Goal: Information Seeking & Learning: Find specific fact

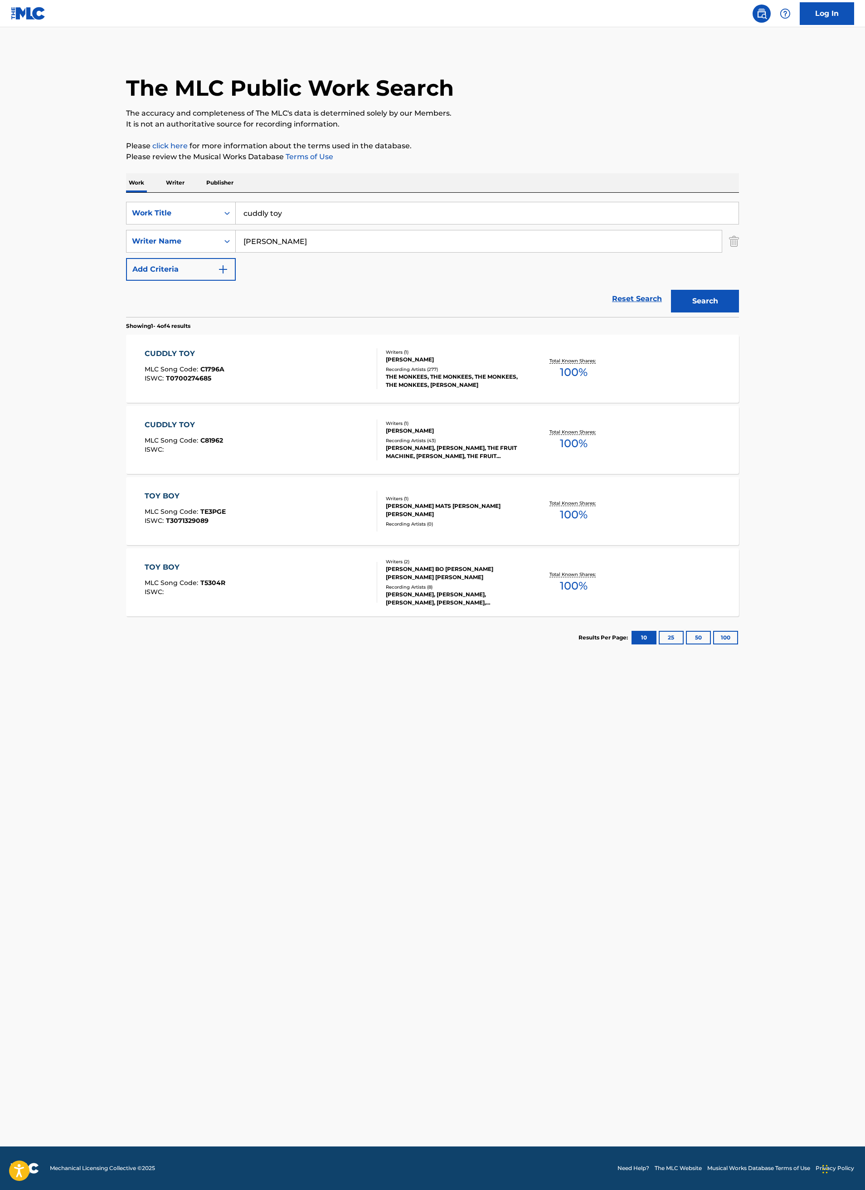
click at [307, 209] on input "cuddly toy" at bounding box center [487, 213] width 503 height 22
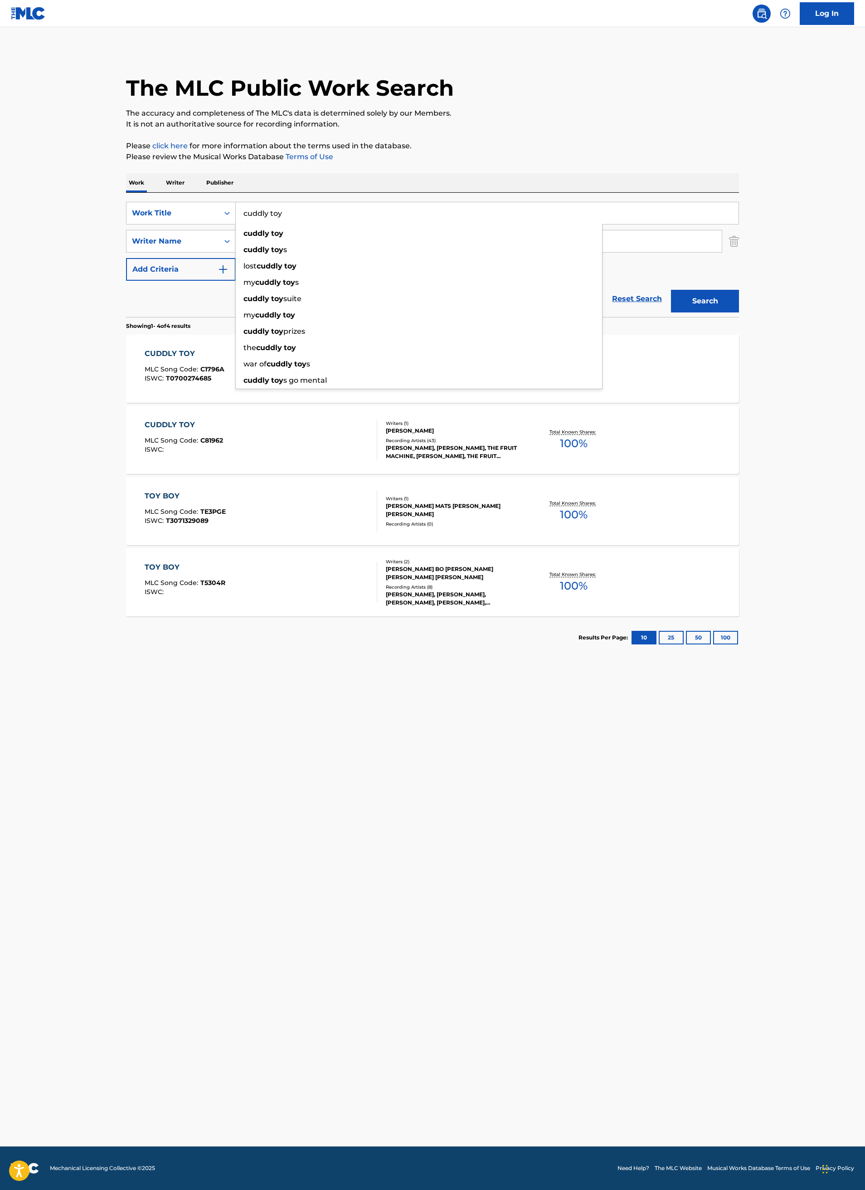
paste input "Libiamo ne’ lieti calici"
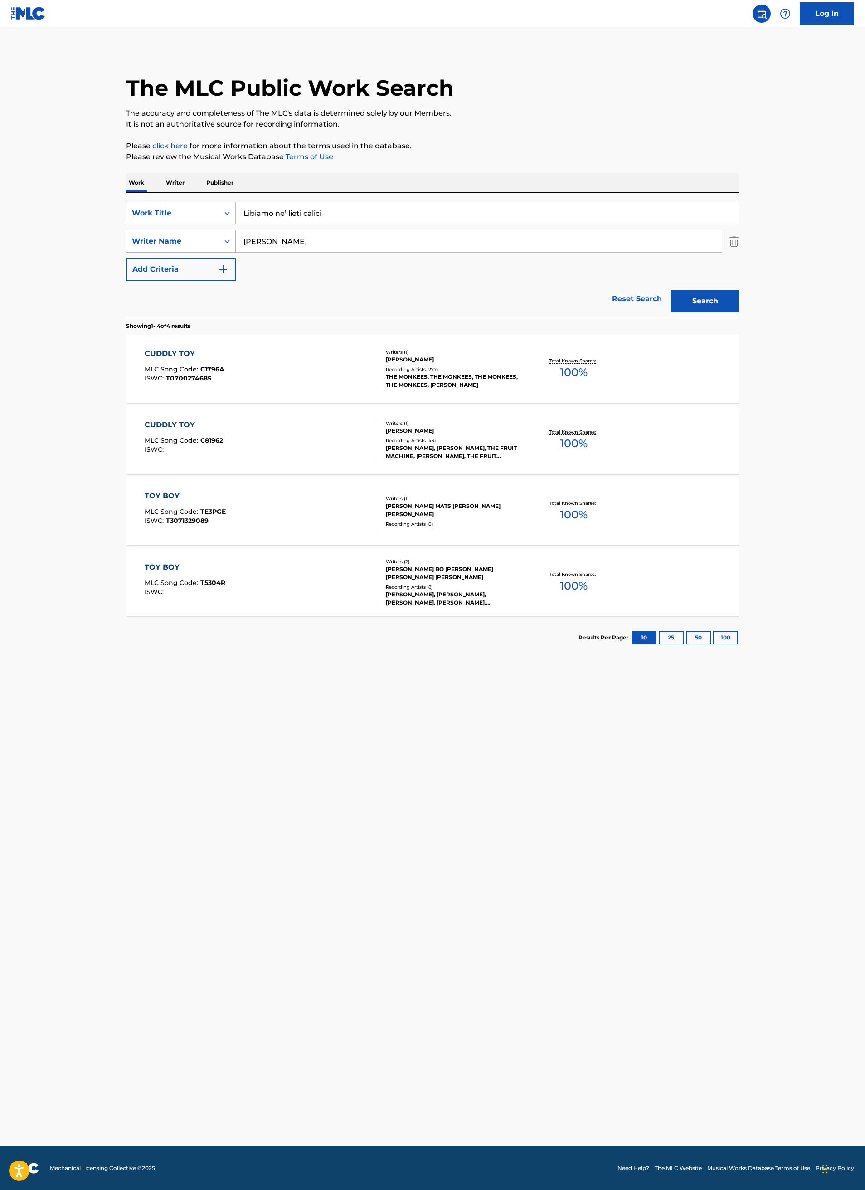
type input "Libiamo ne’ lieti calici"
click at [199, 238] on div "Writer Name" at bounding box center [173, 241] width 82 height 11
click at [284, 239] on input "[PERSON_NAME]" at bounding box center [479, 241] width 486 height 22
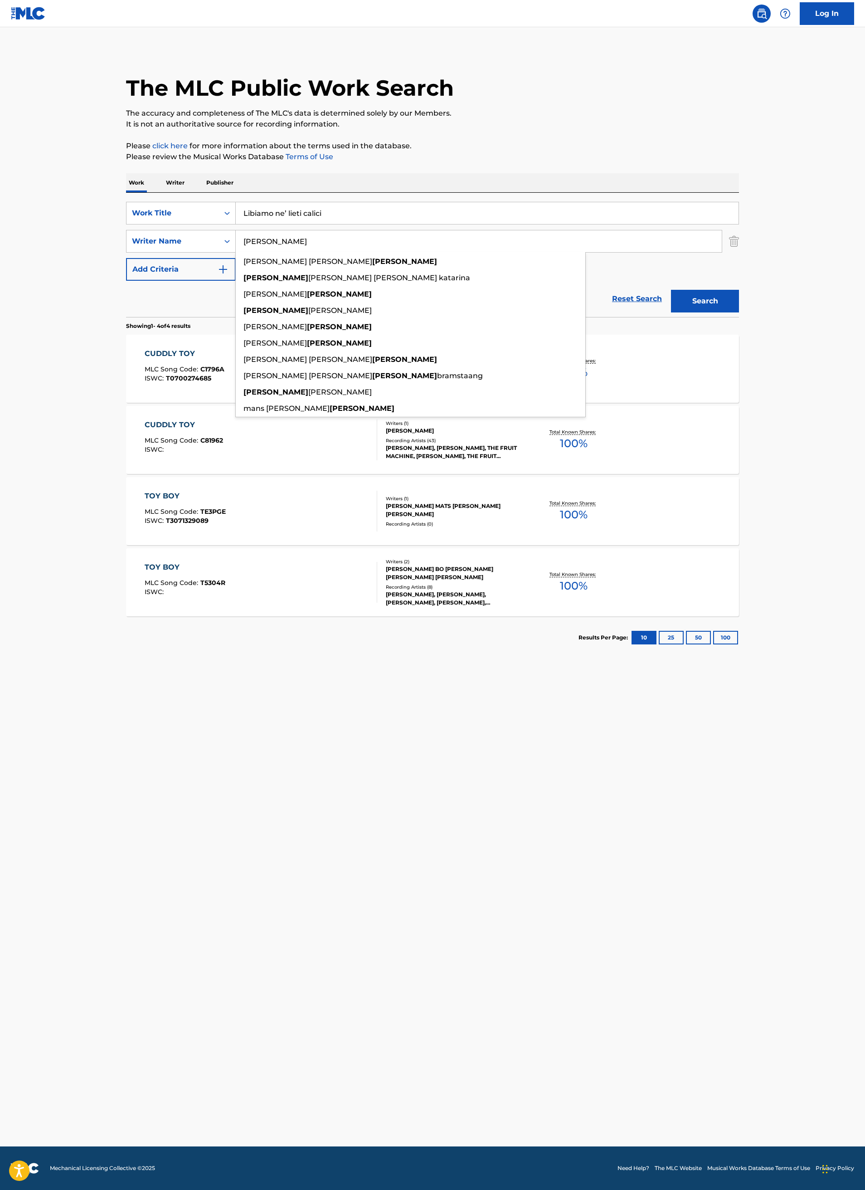
click at [284, 239] on input "[PERSON_NAME]" at bounding box center [479, 241] width 486 height 22
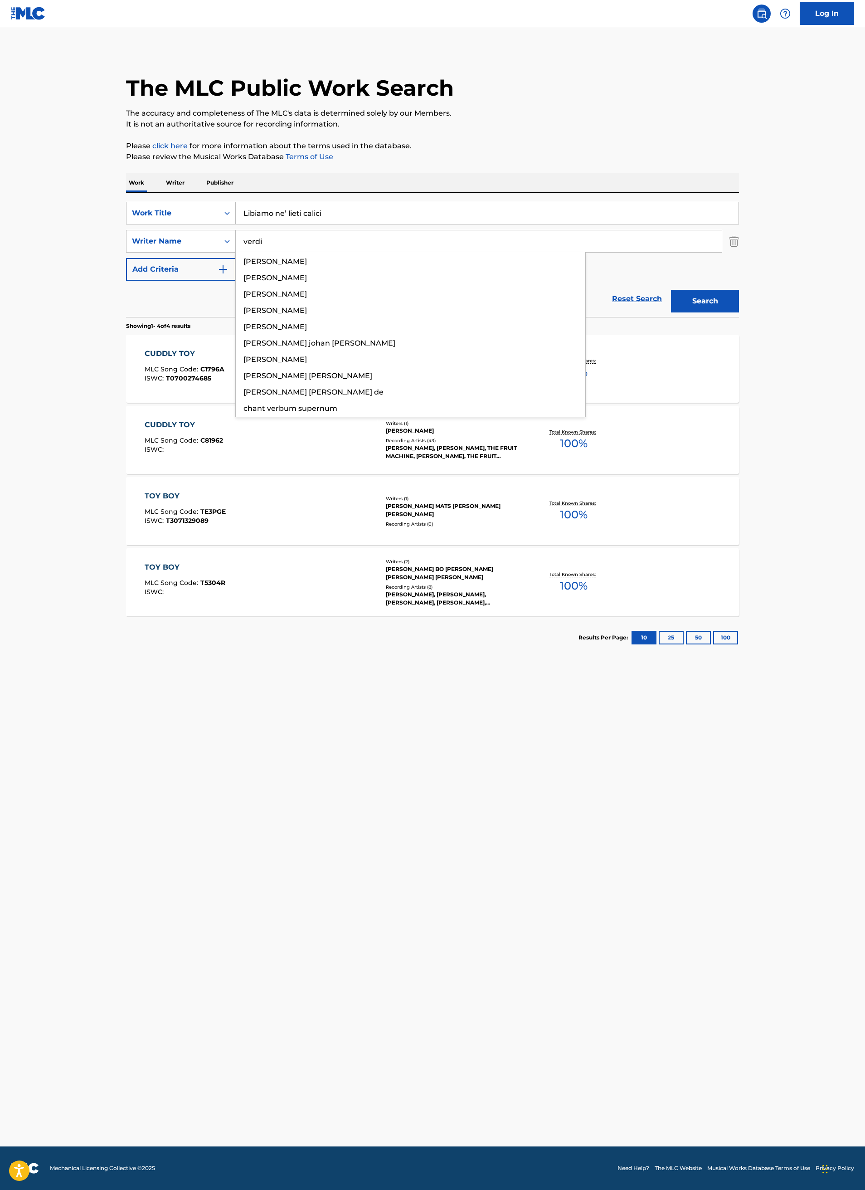
type input "verdi"
click at [671, 290] on button "Search" at bounding box center [705, 301] width 68 height 23
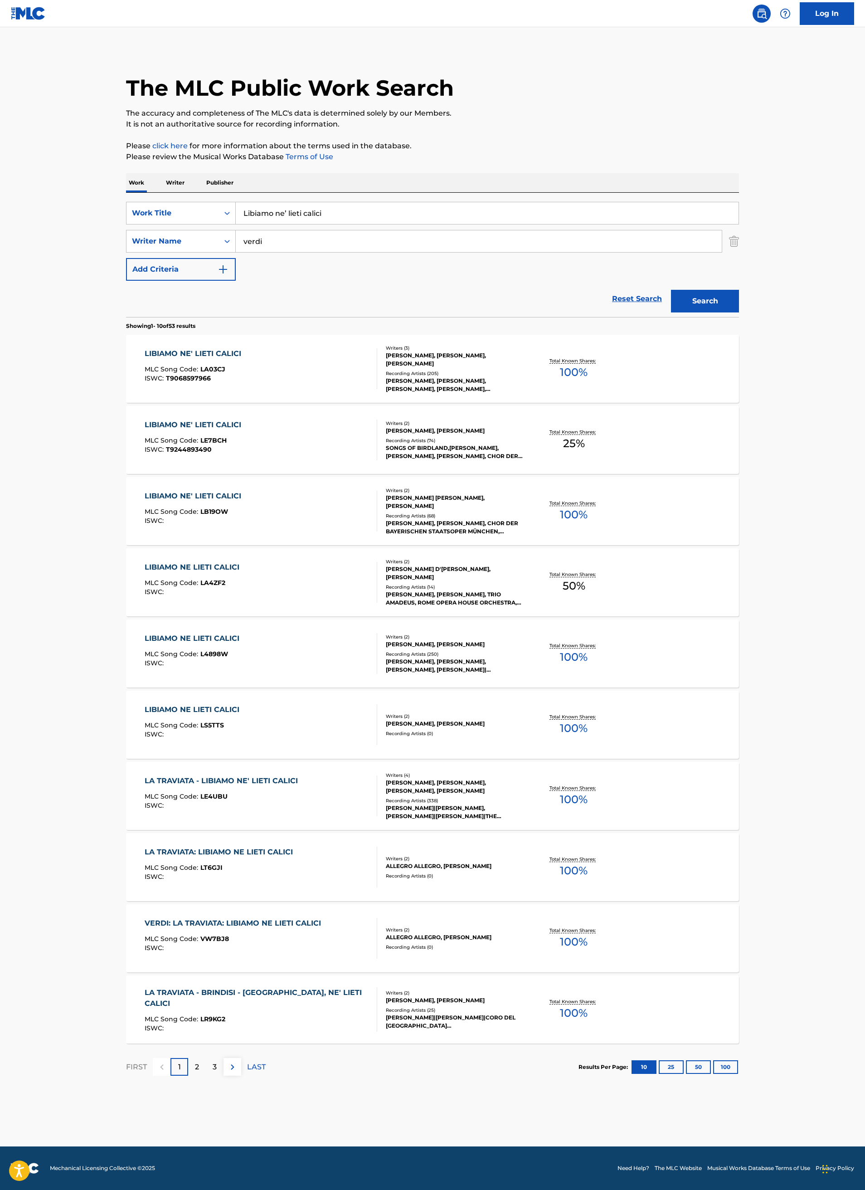
click at [69, 441] on main "The MLC Public Work Search The accuracy and completeness of The MLC's data is d…" at bounding box center [432, 586] width 865 height 1119
click at [335, 366] on div "LIBIAMO NE' LIETI CALICI MLC Song Code : LA03CJ ISWC : T9068597966" at bounding box center [261, 368] width 233 height 41
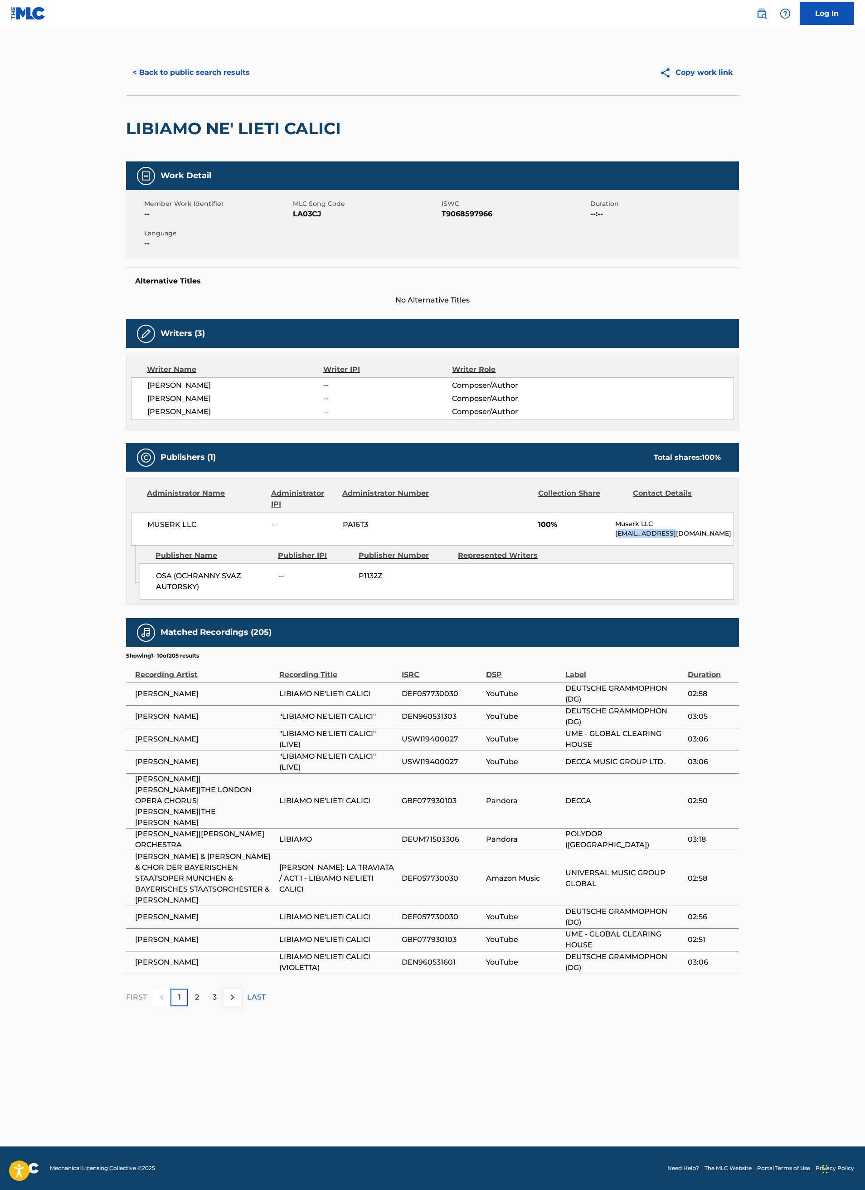
drag, startPoint x: 680, startPoint y: 537, endPoint x: 616, endPoint y: 534, distance: 64.4
click at [616, 534] on p "[EMAIL_ADDRESS][DOMAIN_NAME]" at bounding box center [674, 534] width 118 height 10
click at [652, 536] on p "[EMAIL_ADDRESS][DOMAIN_NAME]" at bounding box center [674, 534] width 118 height 10
drag, startPoint x: 675, startPoint y: 536, endPoint x: 612, endPoint y: 541, distance: 62.8
click at [612, 541] on div "MUSERK LLC -- PA16T3 100% Muserk LLC [EMAIL_ADDRESS][DOMAIN_NAME]" at bounding box center [432, 529] width 603 height 34
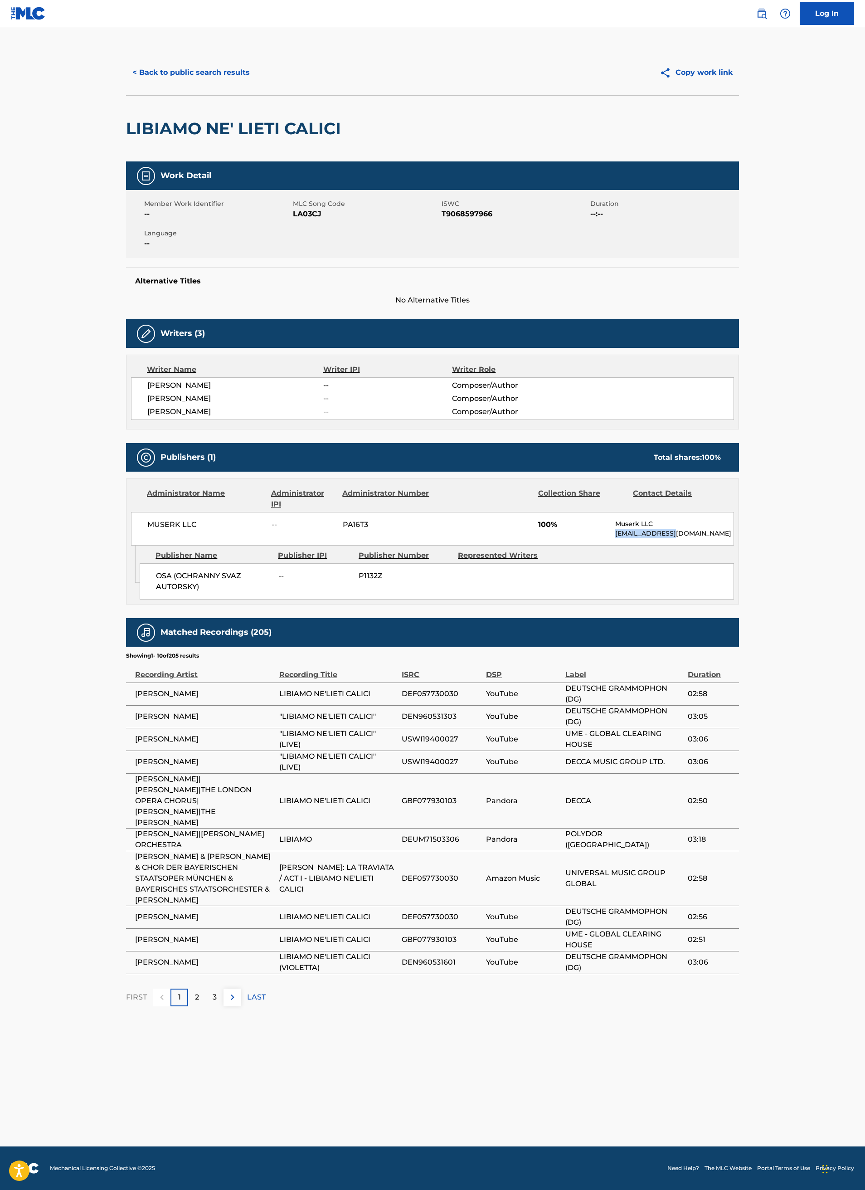
copy p "[EMAIL_ADDRESS][DOMAIN_NAME]"
click at [206, 75] on button "< Back to public search results" at bounding box center [191, 72] width 130 height 23
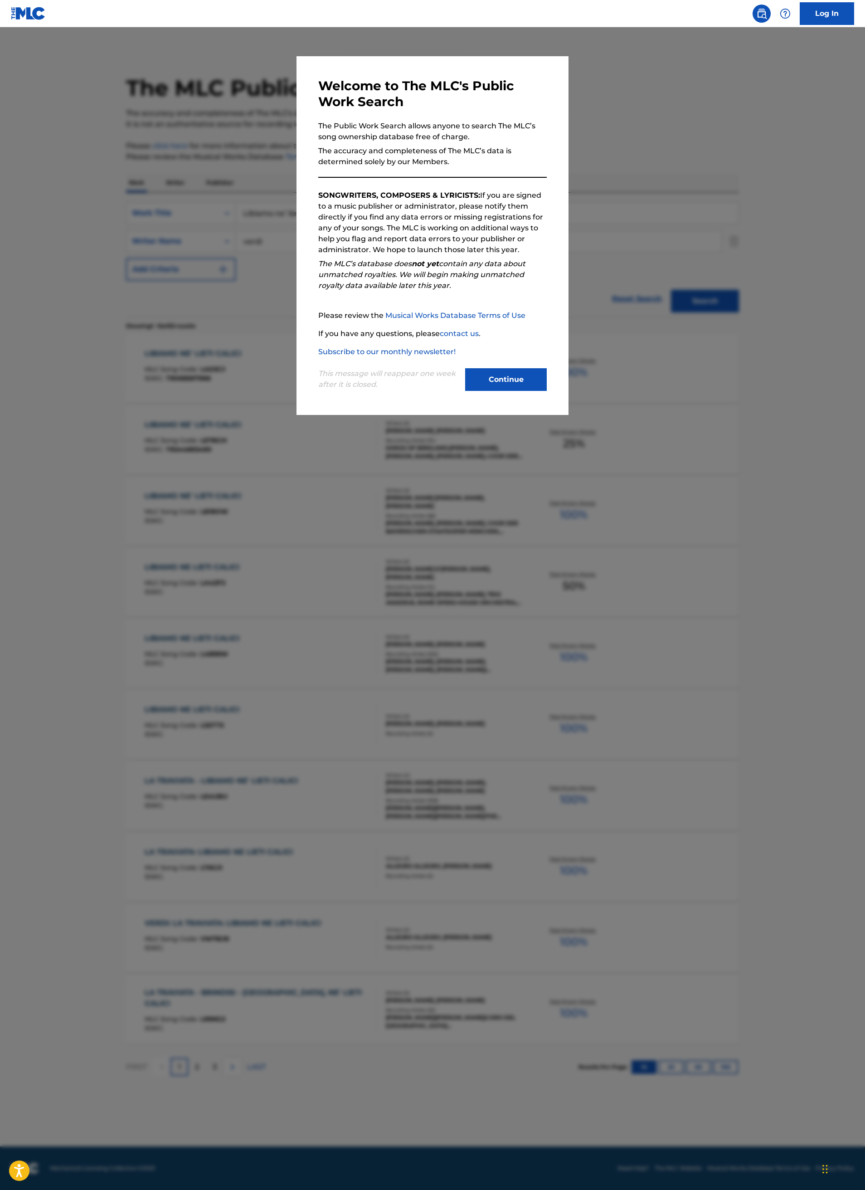
click at [517, 388] on button "Continue" at bounding box center [506, 379] width 82 height 23
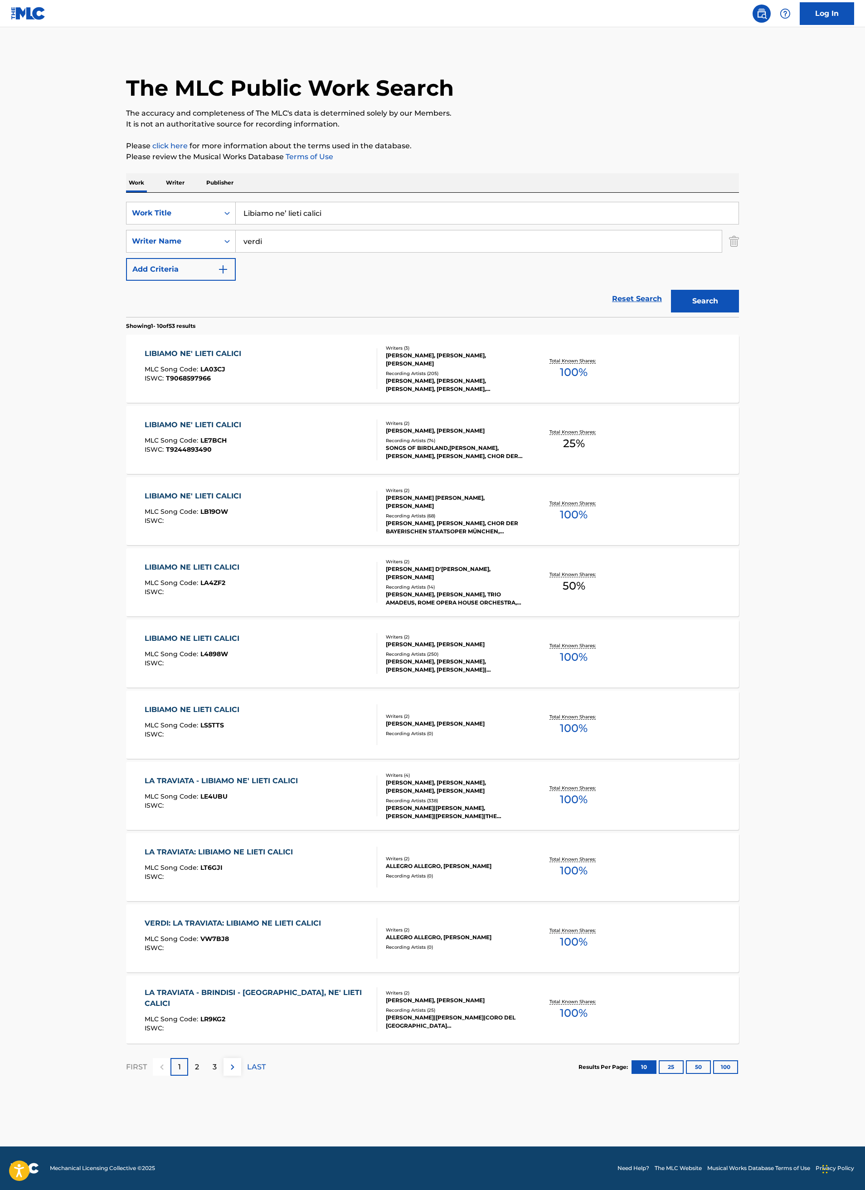
click at [308, 210] on input "Libiamo ne’ lieti calici" at bounding box center [487, 213] width 503 height 22
click at [307, 210] on input "Libiamo ne’ lieti calici" at bounding box center [487, 213] width 503 height 22
paste input "Home! Sweet Home!"
type input "Home! Sweet Home!"
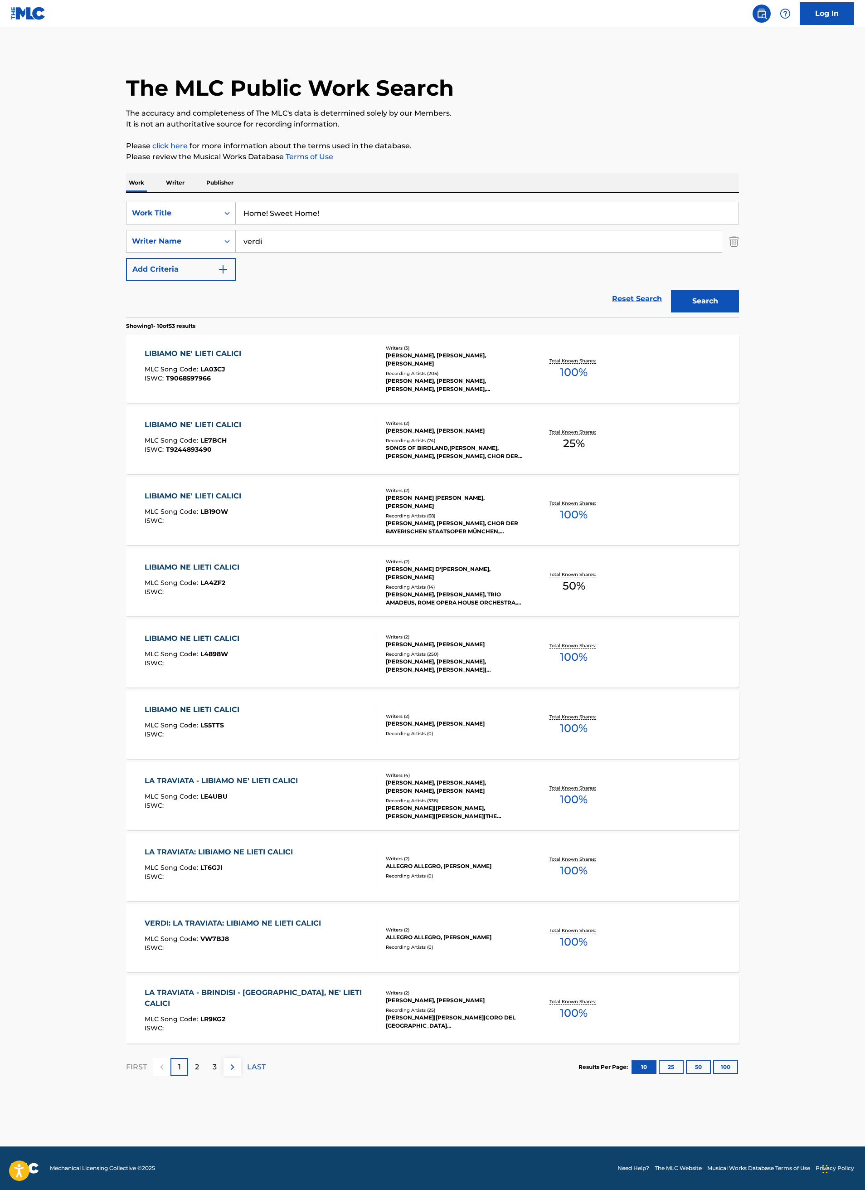
click at [285, 246] on input "verdi" at bounding box center [479, 241] width 486 height 22
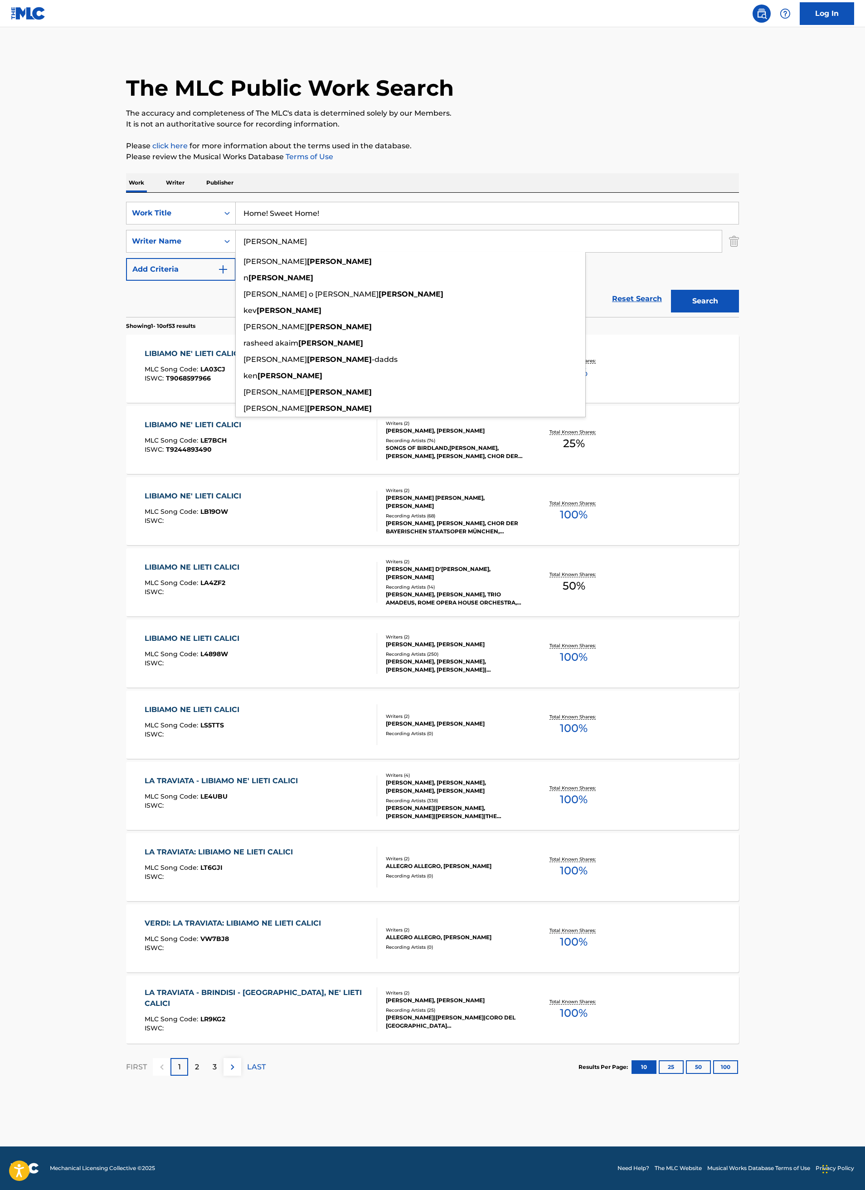
click at [671, 290] on button "Search" at bounding box center [705, 301] width 68 height 23
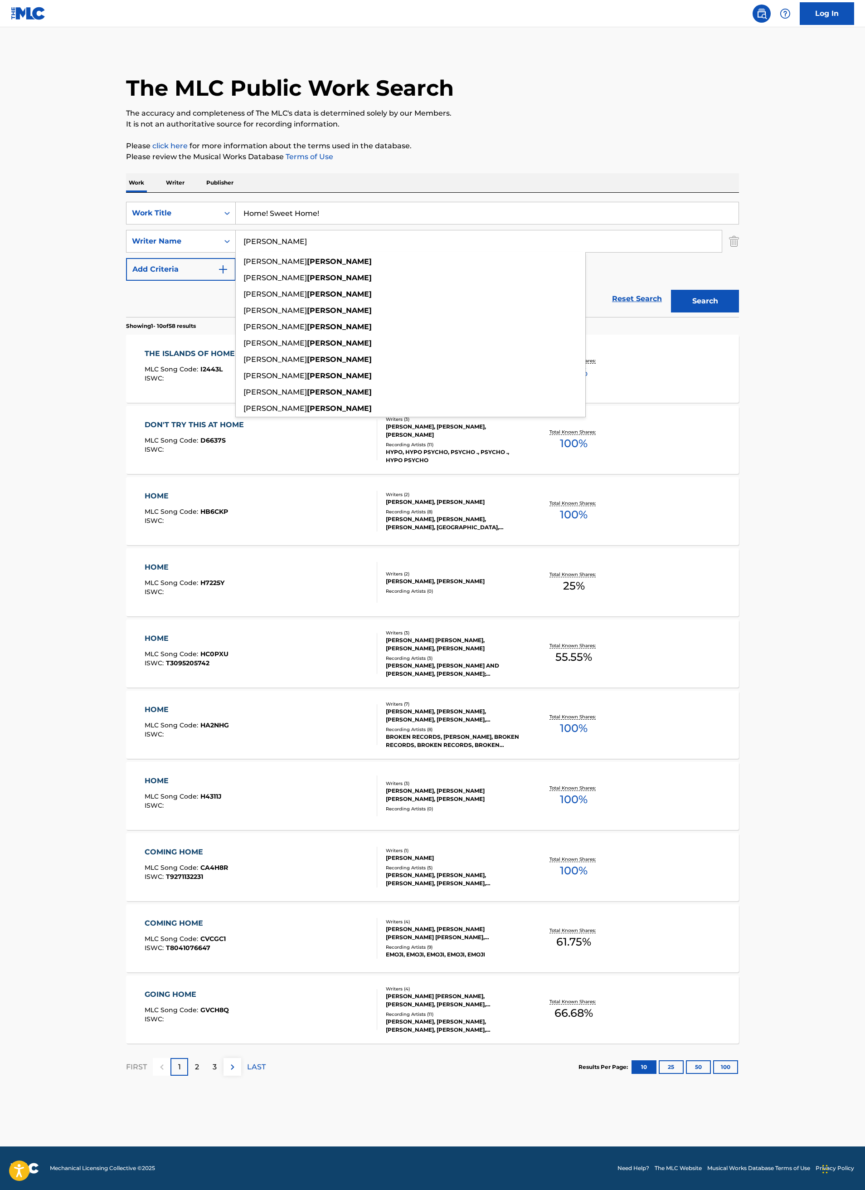
click at [89, 405] on main "The MLC Public Work Search The accuracy and completeness of The MLC's data is d…" at bounding box center [432, 586] width 865 height 1119
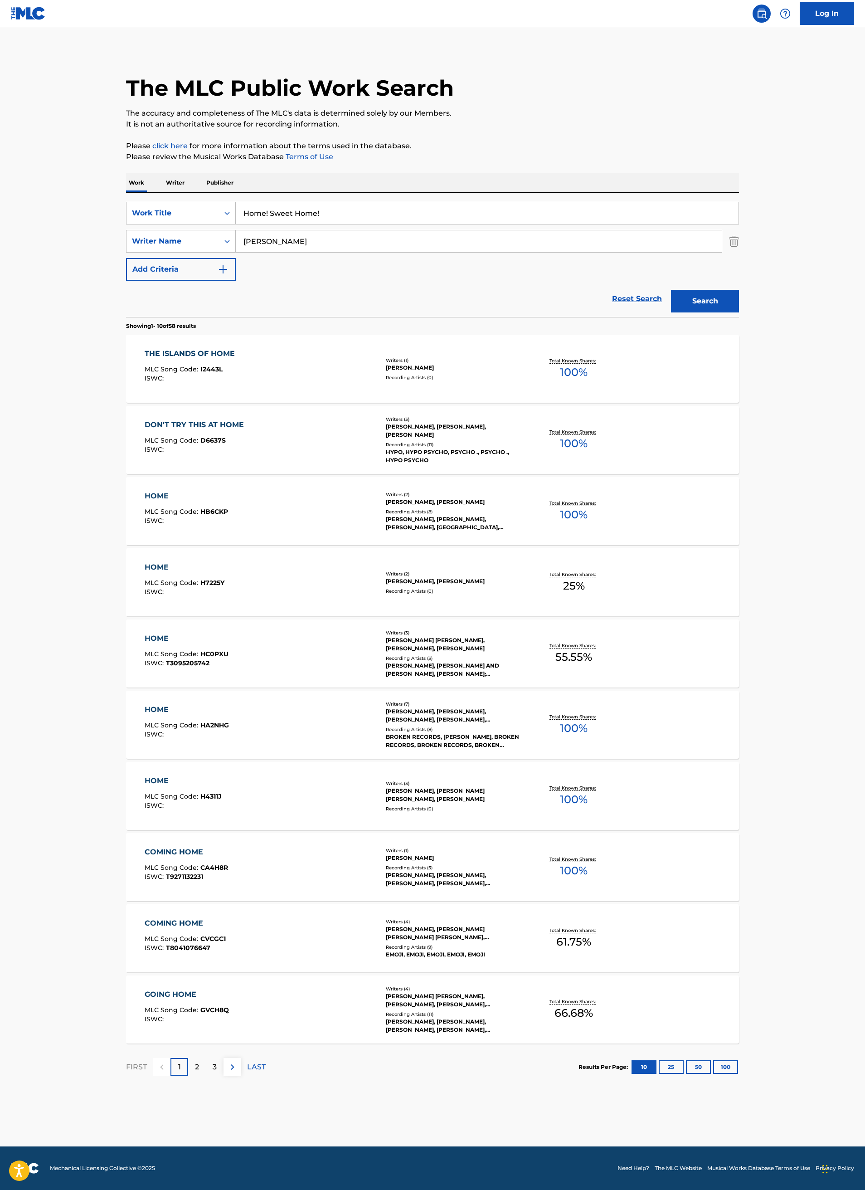
click at [334, 242] on input "[PERSON_NAME]" at bounding box center [479, 241] width 486 height 22
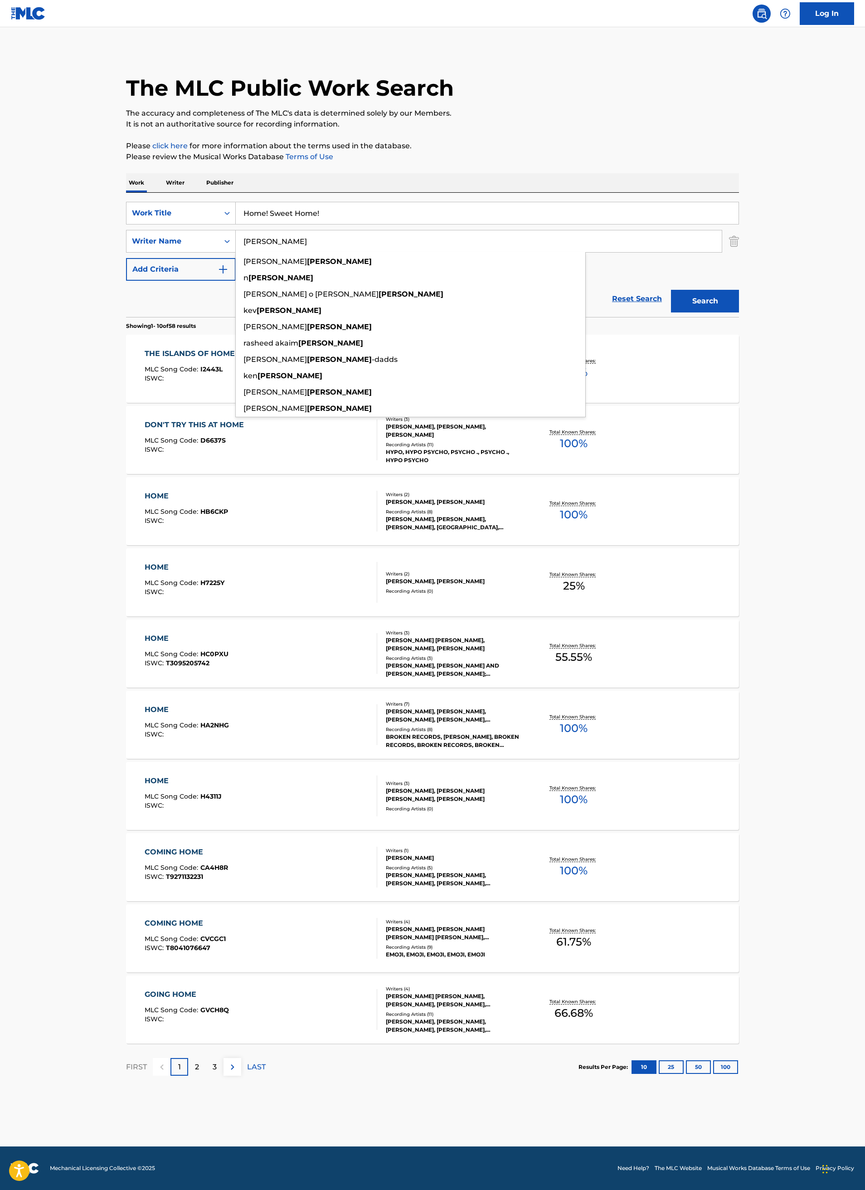
click at [334, 242] on input "[PERSON_NAME]" at bounding box center [479, 241] width 486 height 22
type input "[PERSON_NAME]"
click at [671, 290] on button "Search" at bounding box center [705, 301] width 68 height 23
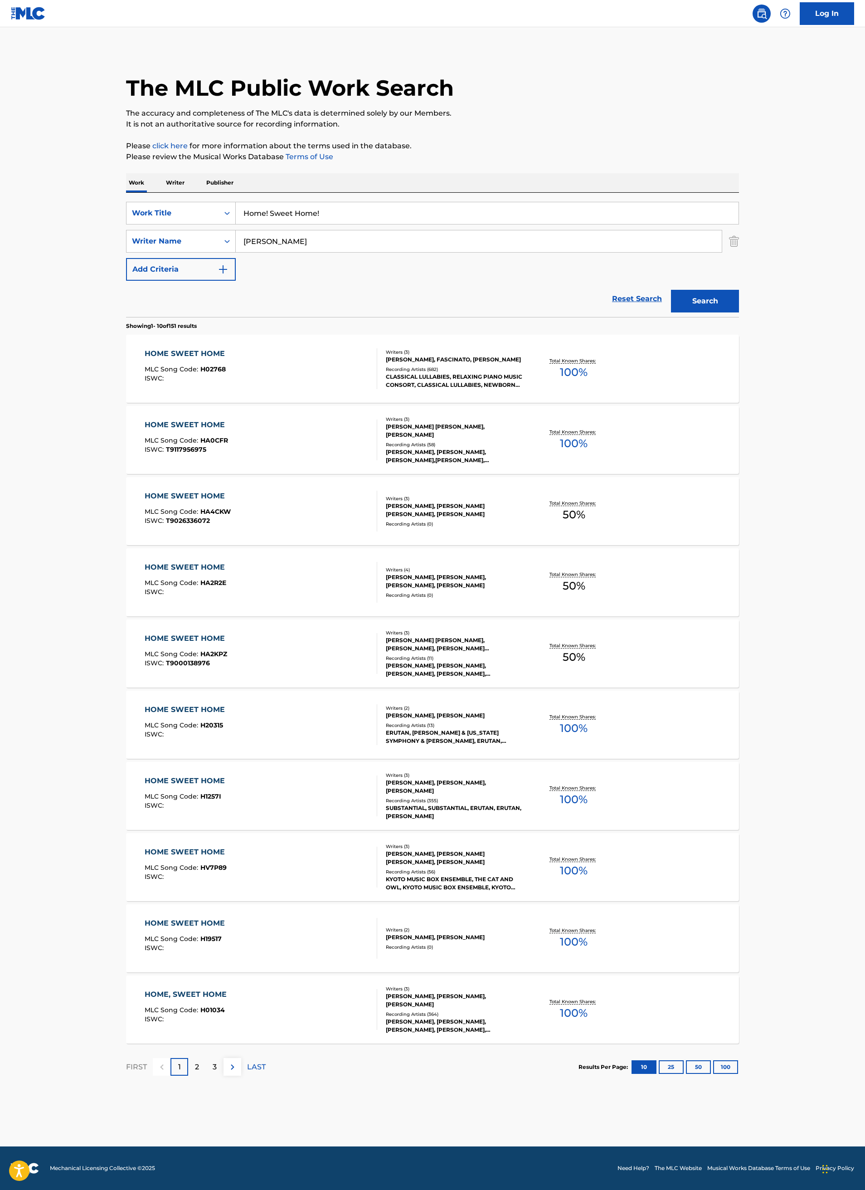
click at [334, 439] on div "HOME SWEET HOME MLC Song Code : HA0CFR ISWC : T9117956975" at bounding box center [261, 439] width 233 height 41
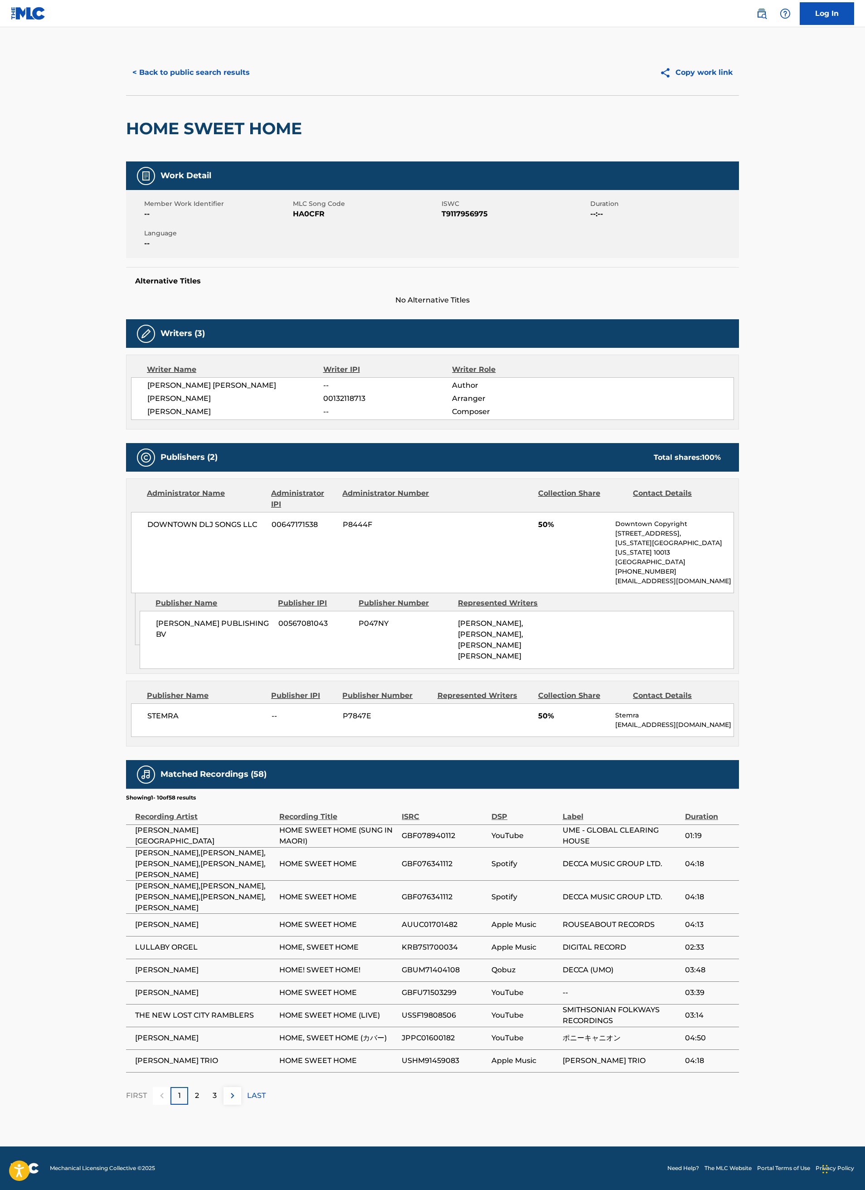
click at [209, 74] on button "< Back to public search results" at bounding box center [191, 72] width 130 height 23
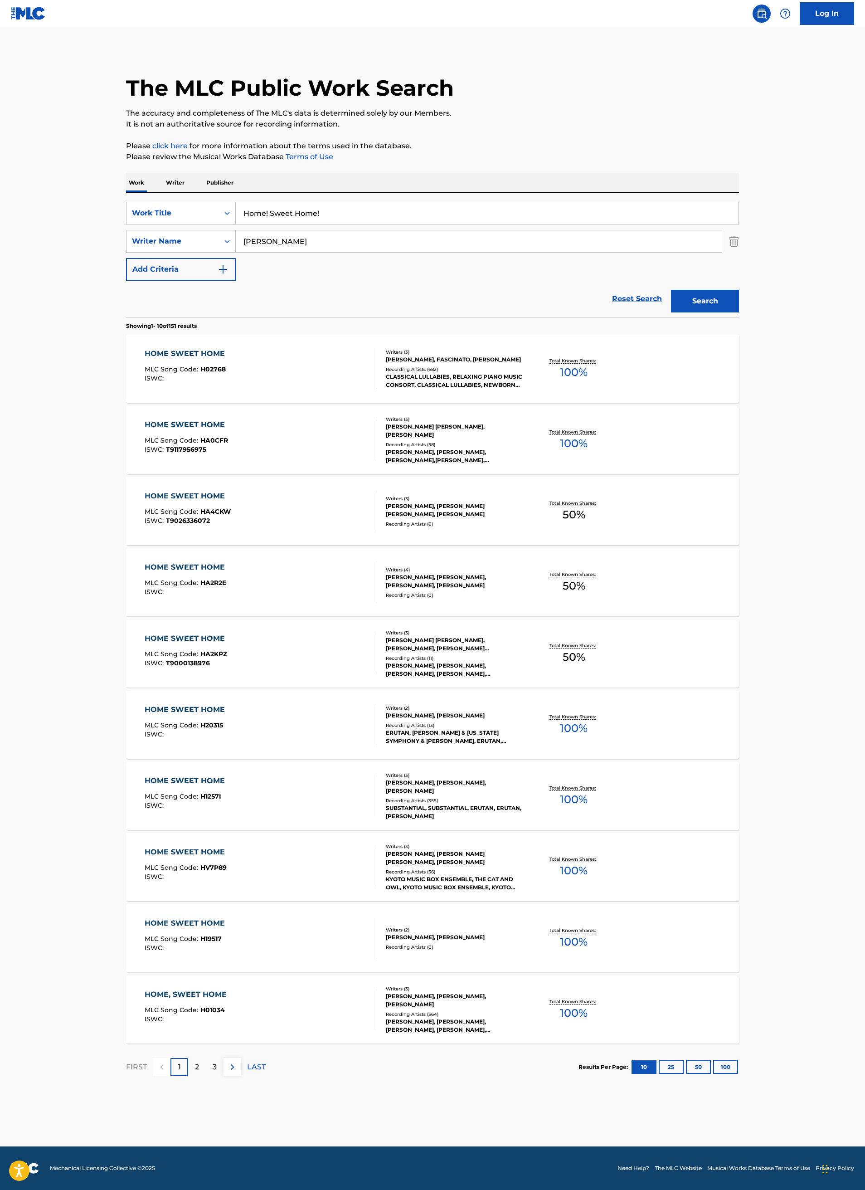
click at [302, 363] on div "HOME SWEET HOME MLC Song Code : H02768 ISWC :" at bounding box center [261, 368] width 233 height 41
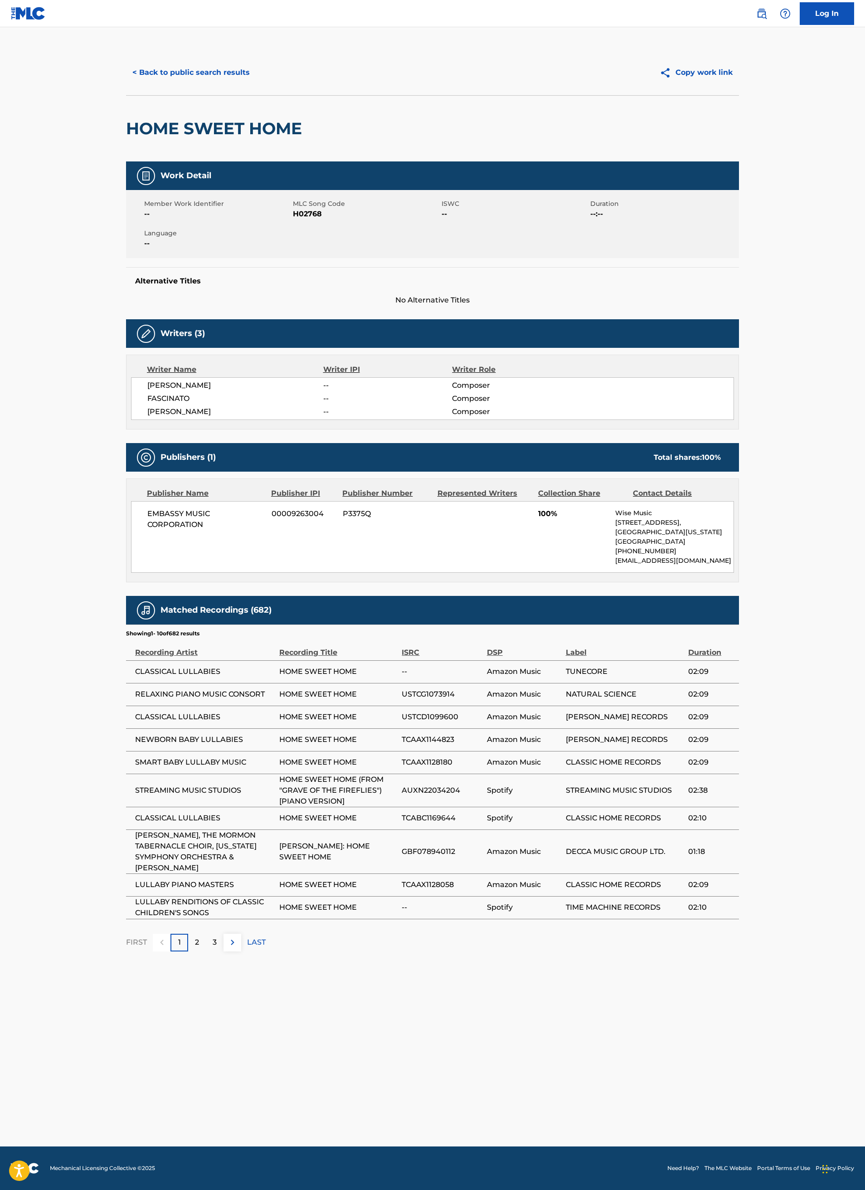
click at [208, 63] on button "< Back to public search results" at bounding box center [191, 72] width 130 height 23
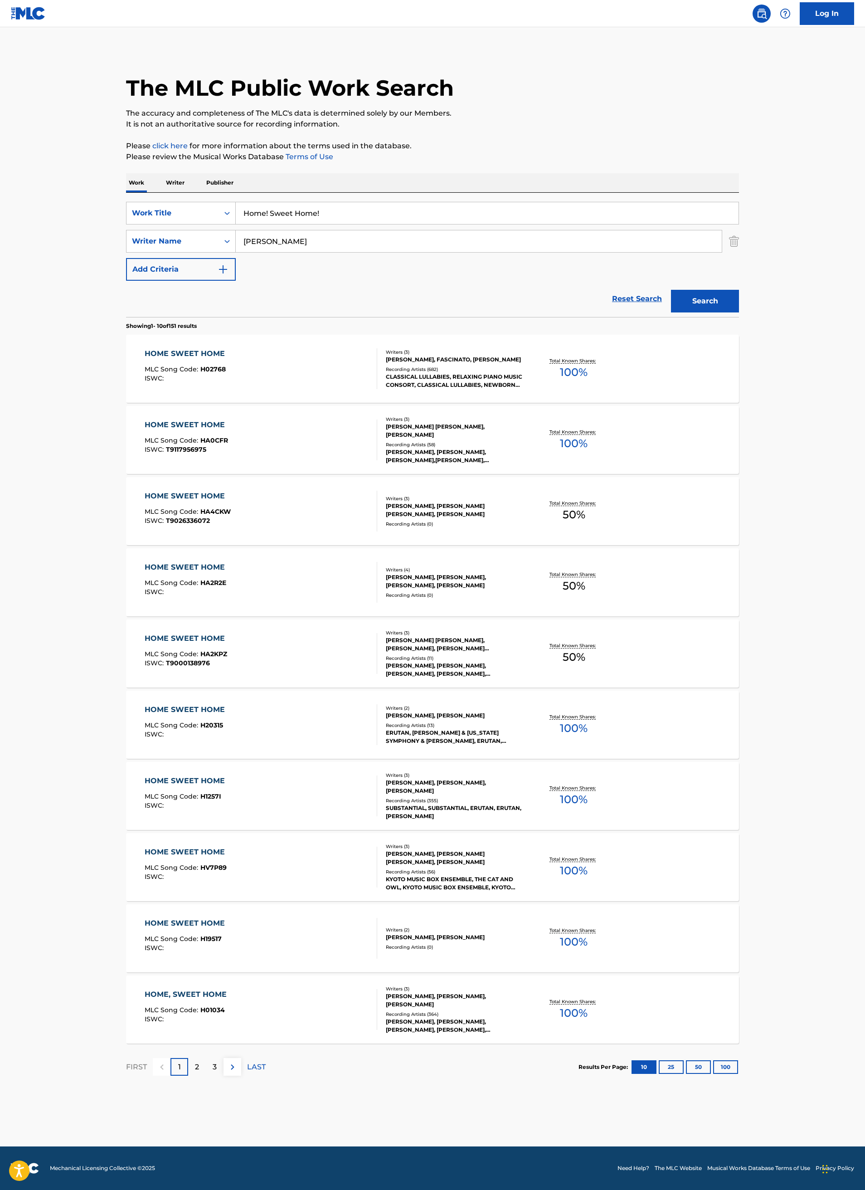
click at [309, 433] on div "HOME SWEET HOME MLC Song Code : HA0CFR ISWC : T9117956975" at bounding box center [261, 439] width 233 height 41
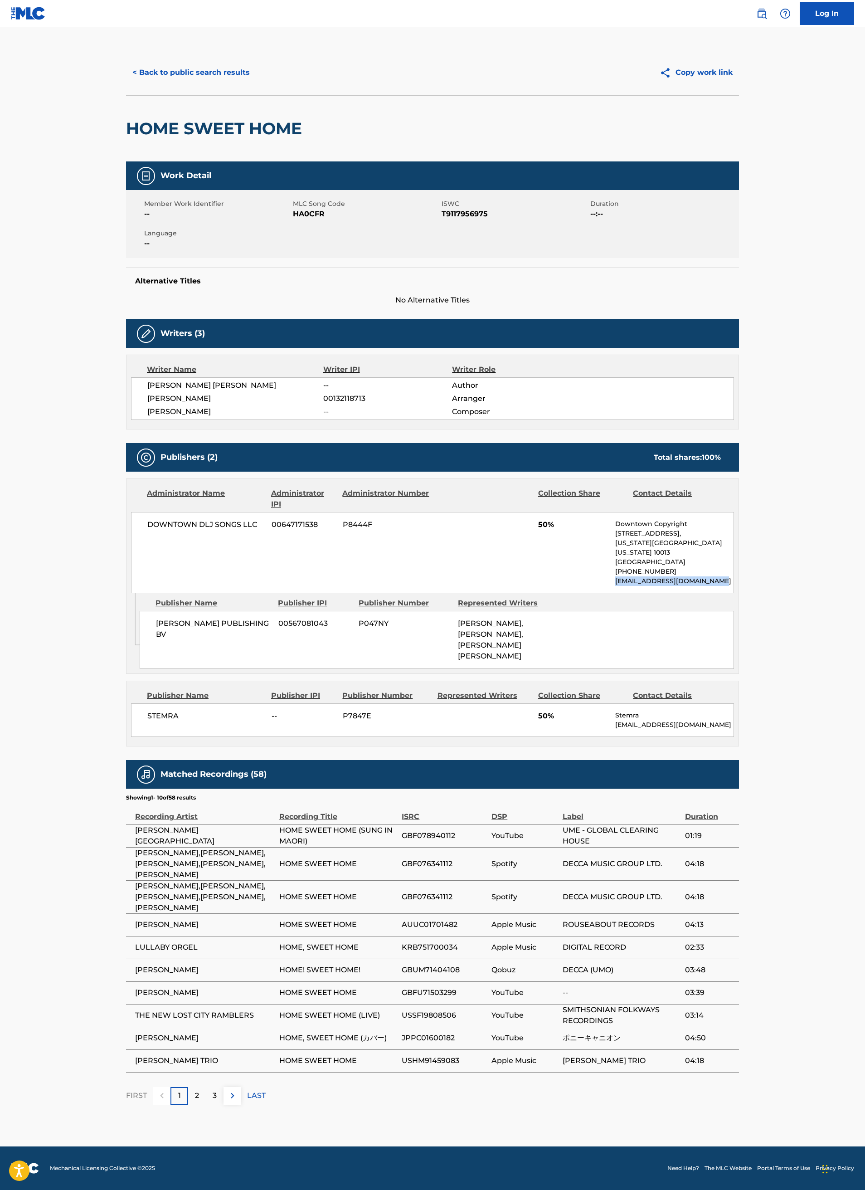
drag, startPoint x: 724, startPoint y: 572, endPoint x: 614, endPoint y: 581, distance: 110.1
click at [614, 581] on div "DOWNTOWN DLJ SONGS LLC 00647171538 P8444F 50% Downtown Copyright [STREET_ADDRES…" at bounding box center [432, 552] width 603 height 81
copy p "[EMAIL_ADDRESS][DOMAIN_NAME]"
drag, startPoint x: 715, startPoint y: 712, endPoint x: 612, endPoint y: 713, distance: 103.4
click at [612, 713] on div "STEMRA -- P7847E 50% Stemra [EMAIL_ADDRESS][DOMAIN_NAME]" at bounding box center [432, 720] width 603 height 34
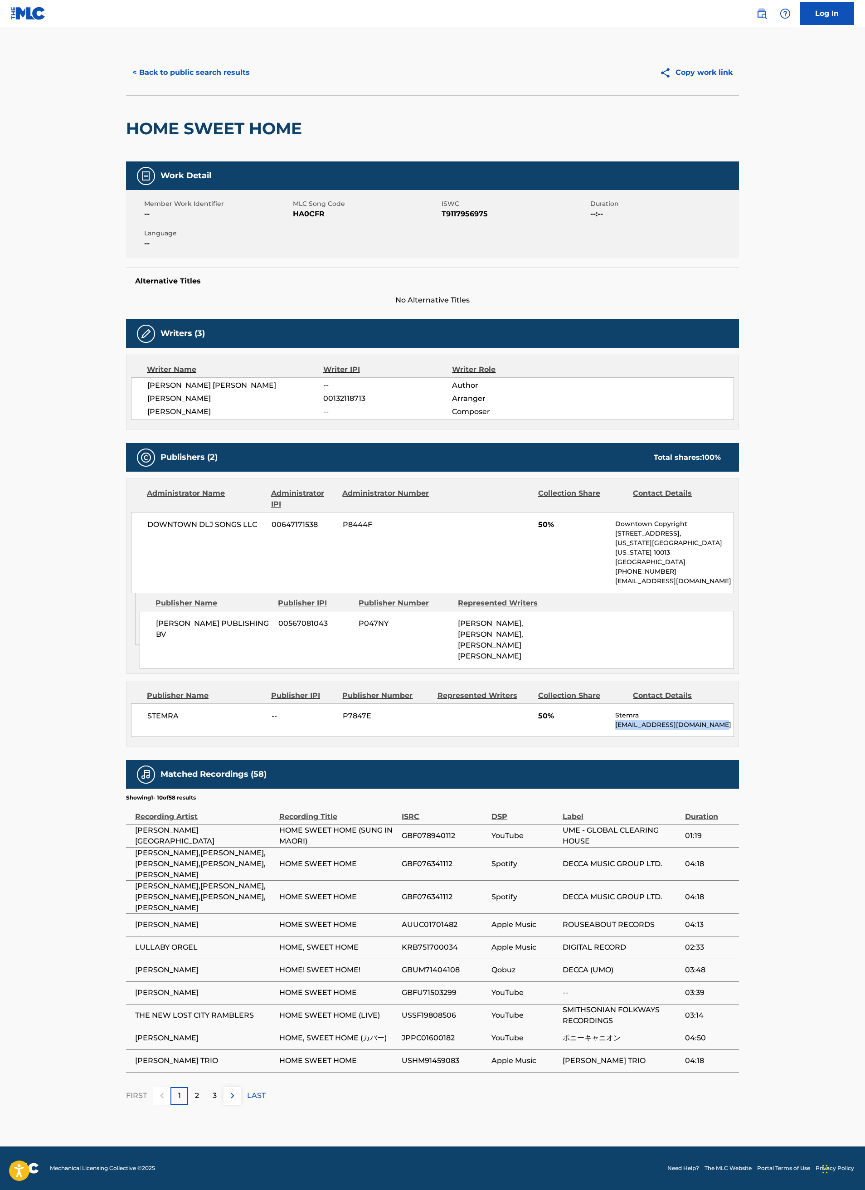
copy p "[EMAIL_ADDRESS][DOMAIN_NAME]"
click at [233, 81] on button "< Back to public search results" at bounding box center [191, 72] width 130 height 23
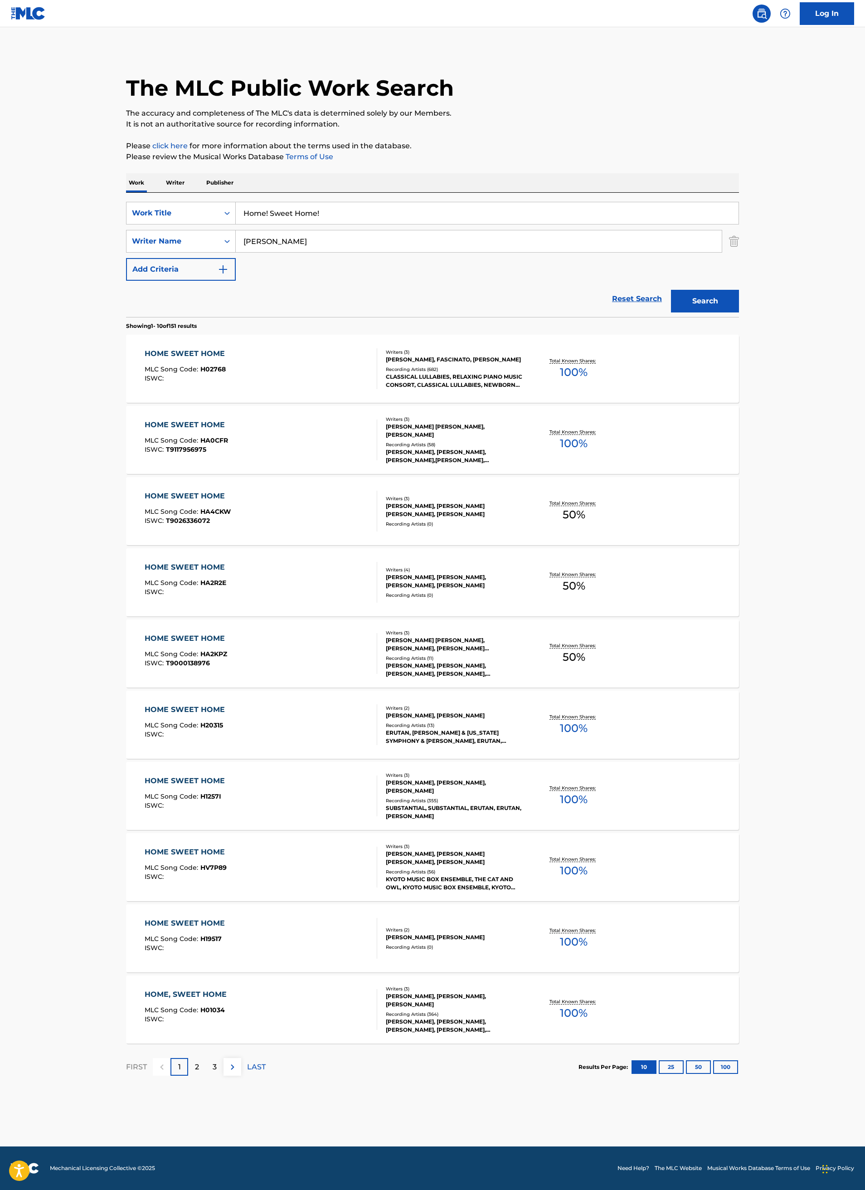
click at [333, 219] on input "Home! Sweet Home!" at bounding box center [487, 213] width 503 height 22
paste input "MONEY HONEY"
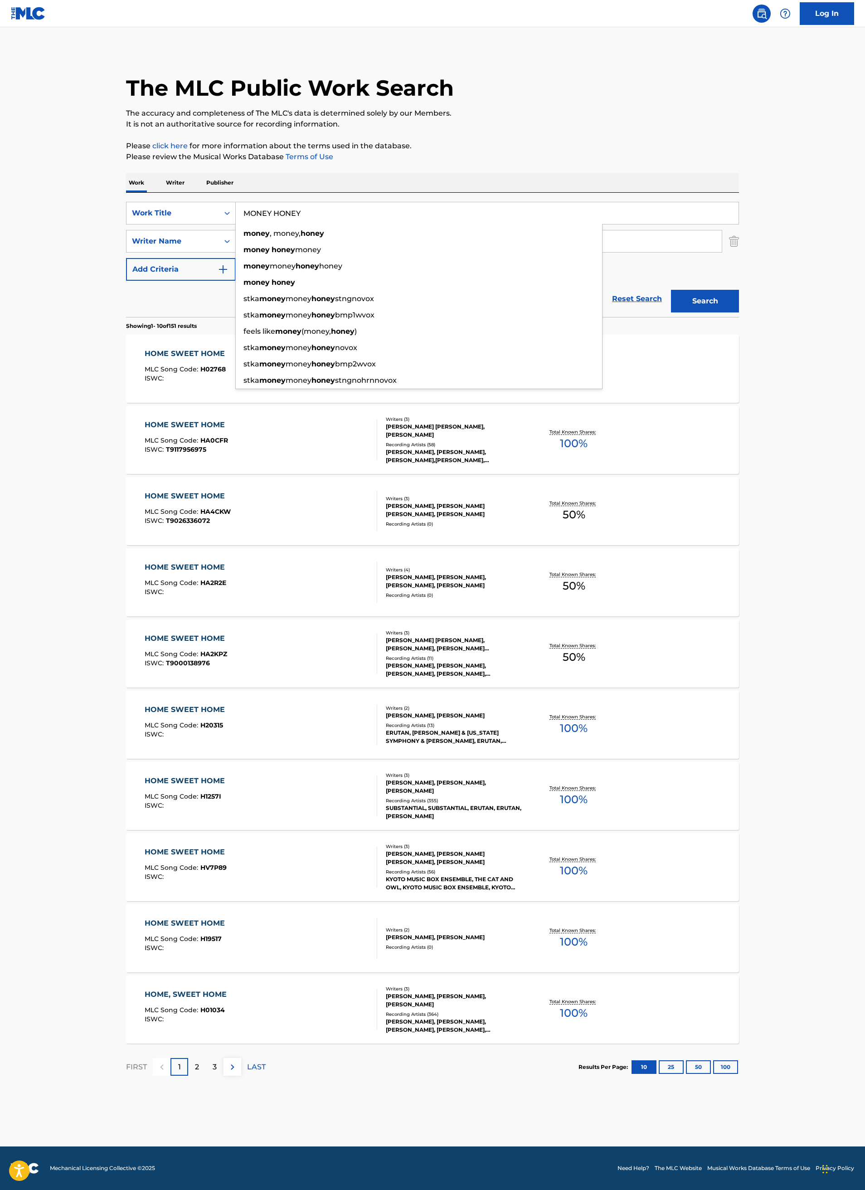
type input "MONEY HONEY"
click at [649, 238] on input "[PERSON_NAME]" at bounding box center [479, 241] width 486 height 22
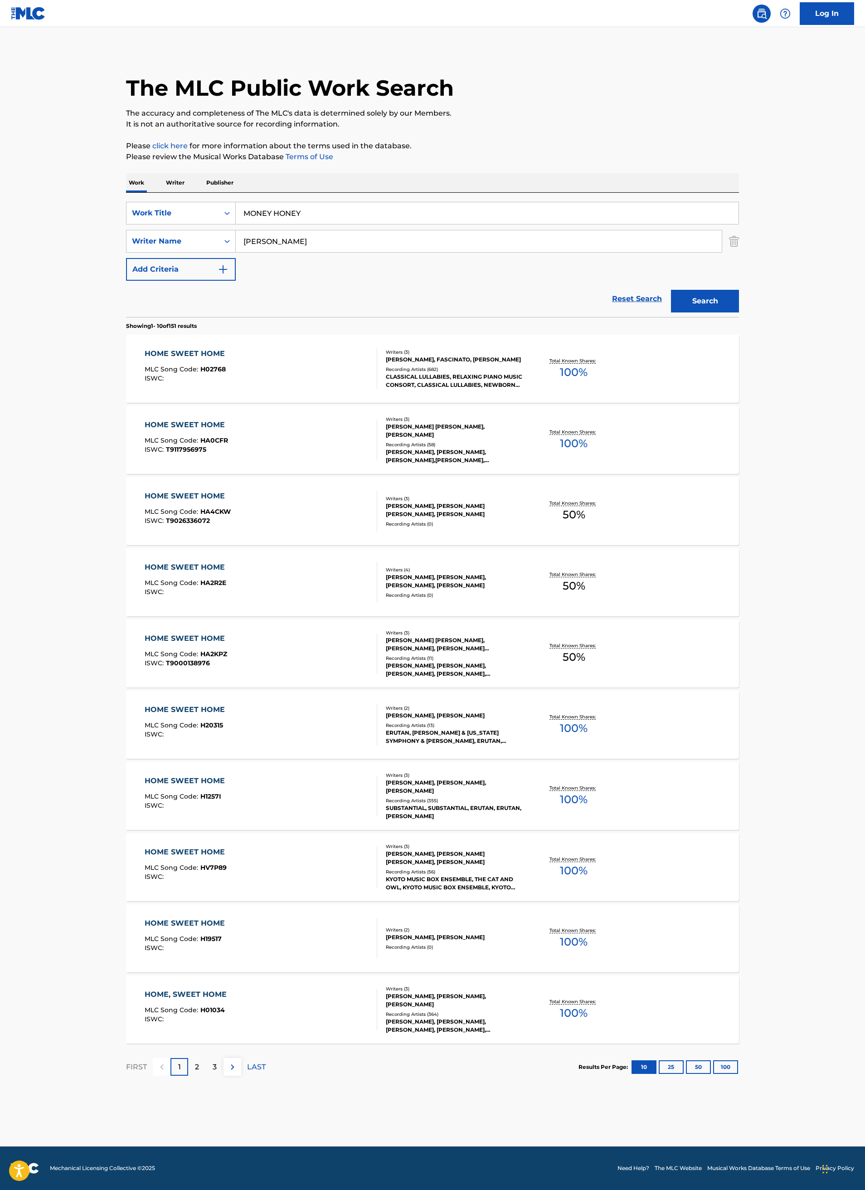
click at [649, 238] on input "[PERSON_NAME]" at bounding box center [479, 241] width 486 height 22
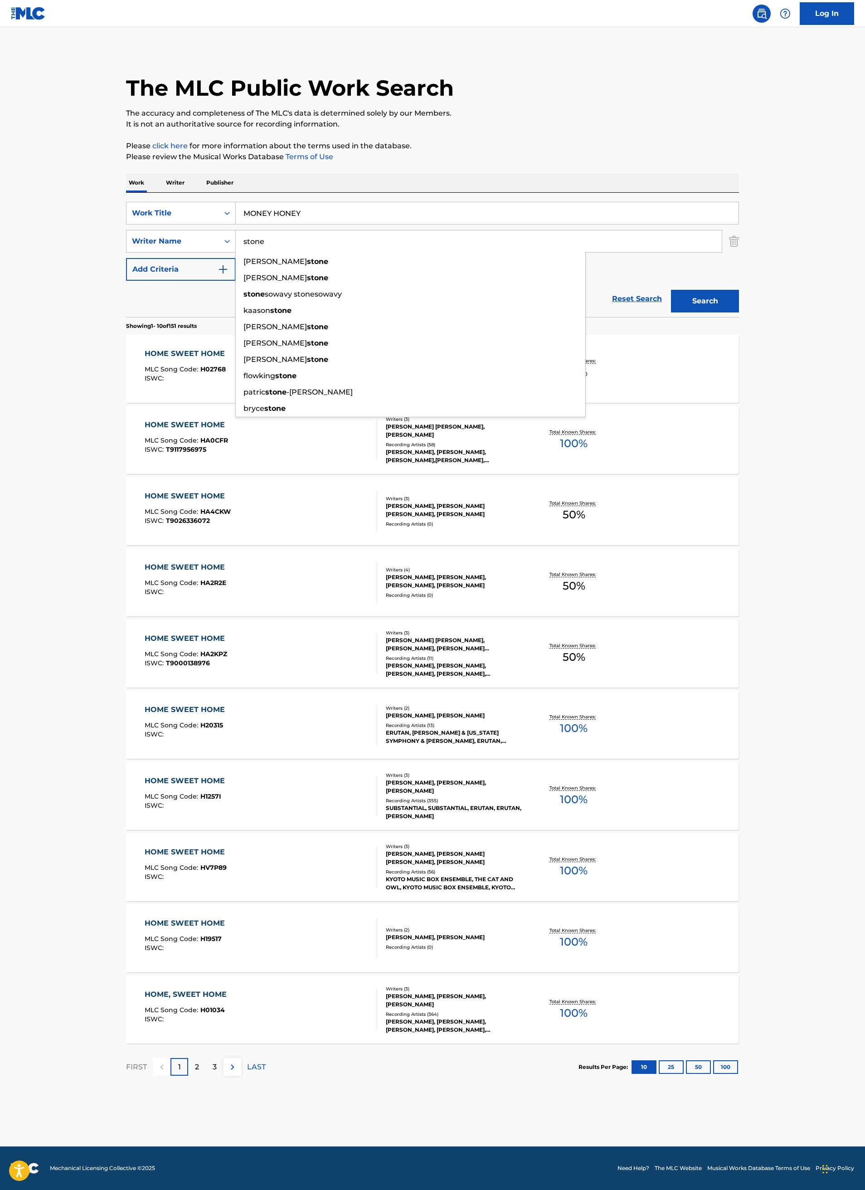
type input "stone"
click at [671, 290] on button "Search" at bounding box center [705, 301] width 68 height 23
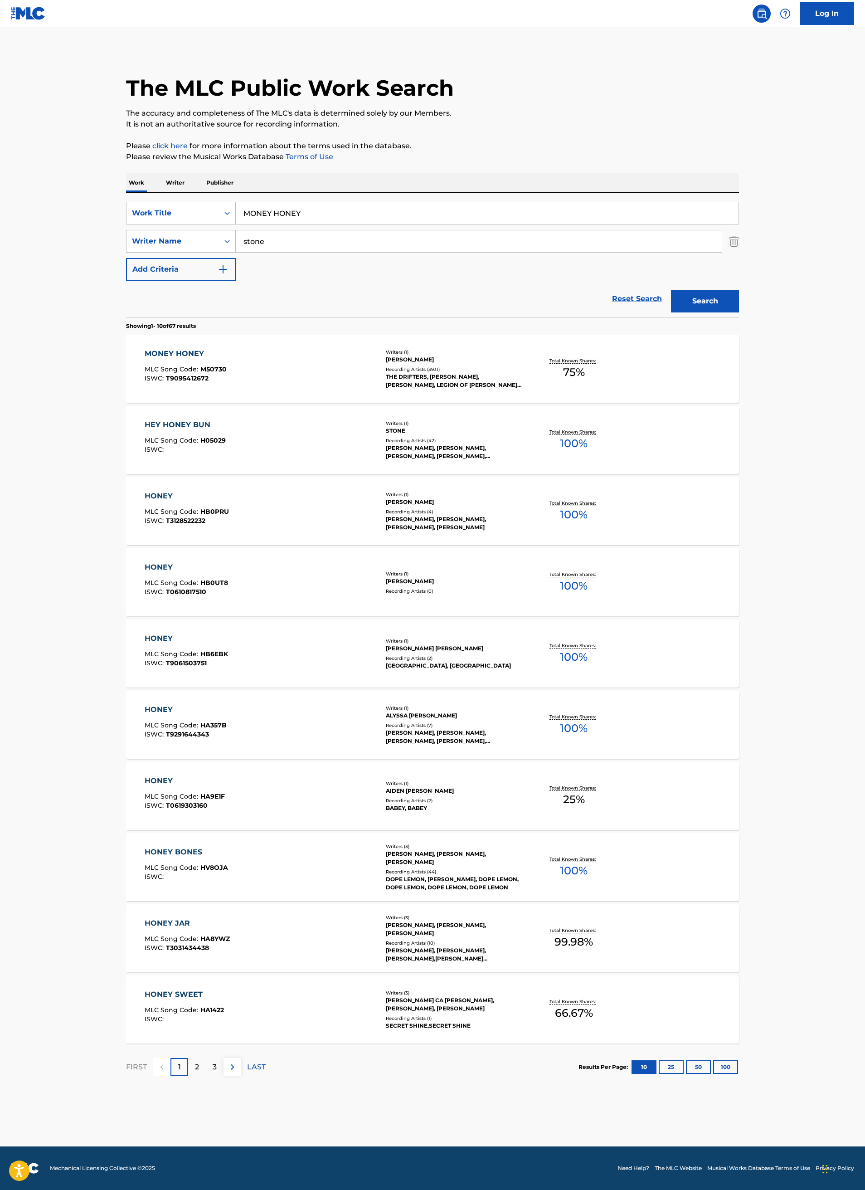
click at [78, 423] on main "The MLC Public Work Search The accuracy and completeness of The MLC's data is d…" at bounding box center [432, 586] width 865 height 1119
click at [440, 370] on div "Recording Artists ( 3931 )" at bounding box center [454, 369] width 137 height 7
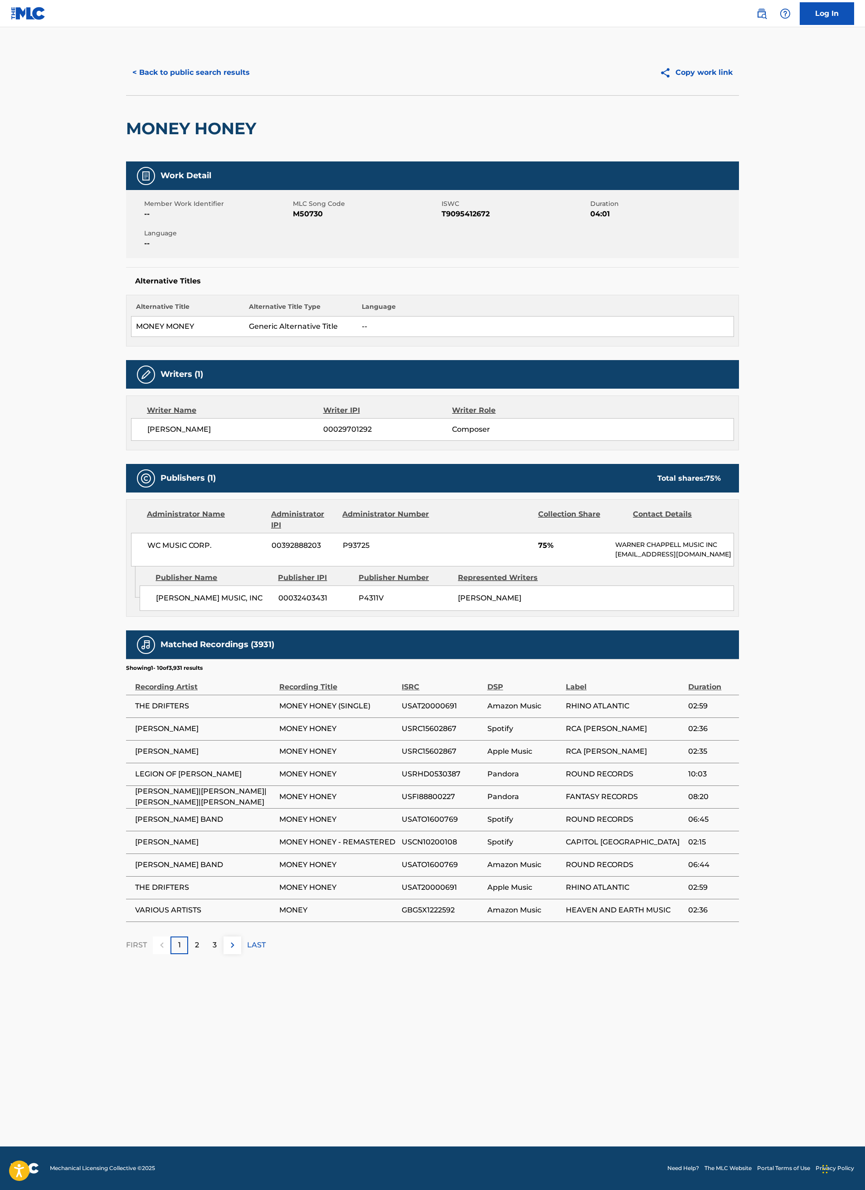
click at [190, 75] on button "< Back to public search results" at bounding box center [191, 72] width 130 height 23
